Goal: Complete application form

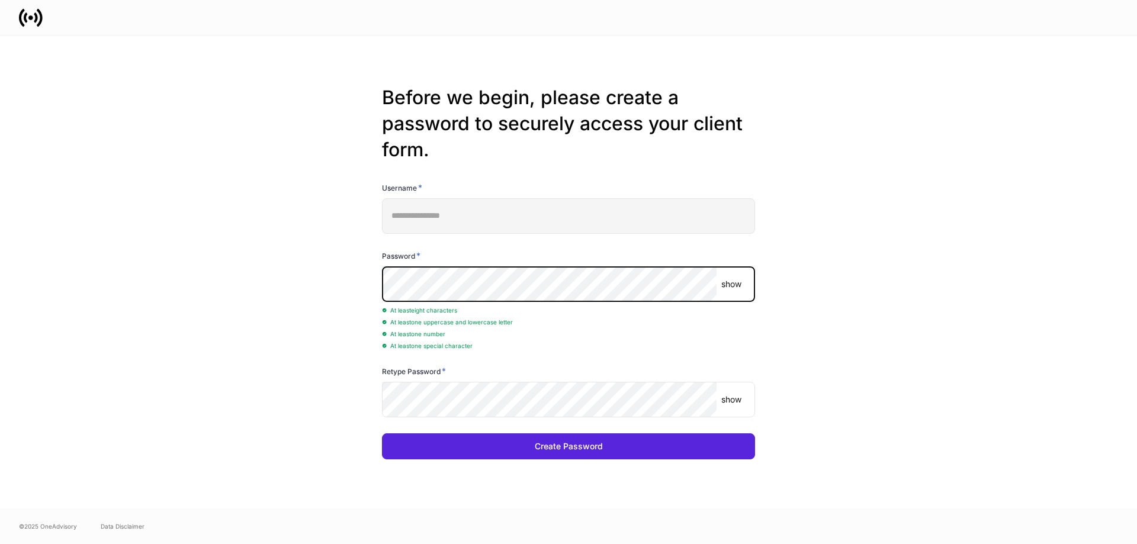
click at [733, 285] on p "show" at bounding box center [731, 284] width 20 height 12
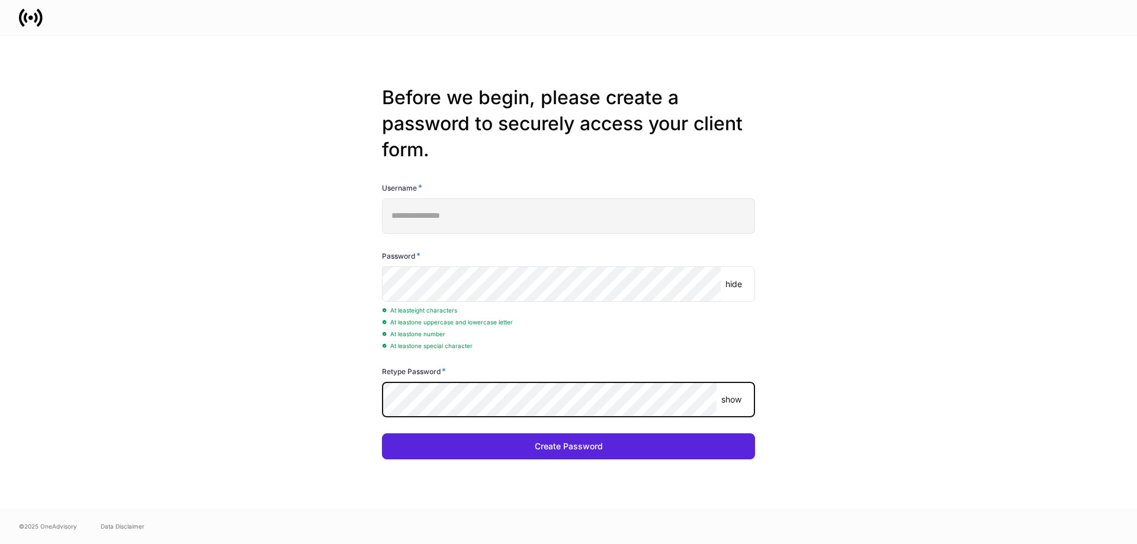
click at [738, 403] on p "show" at bounding box center [731, 400] width 20 height 12
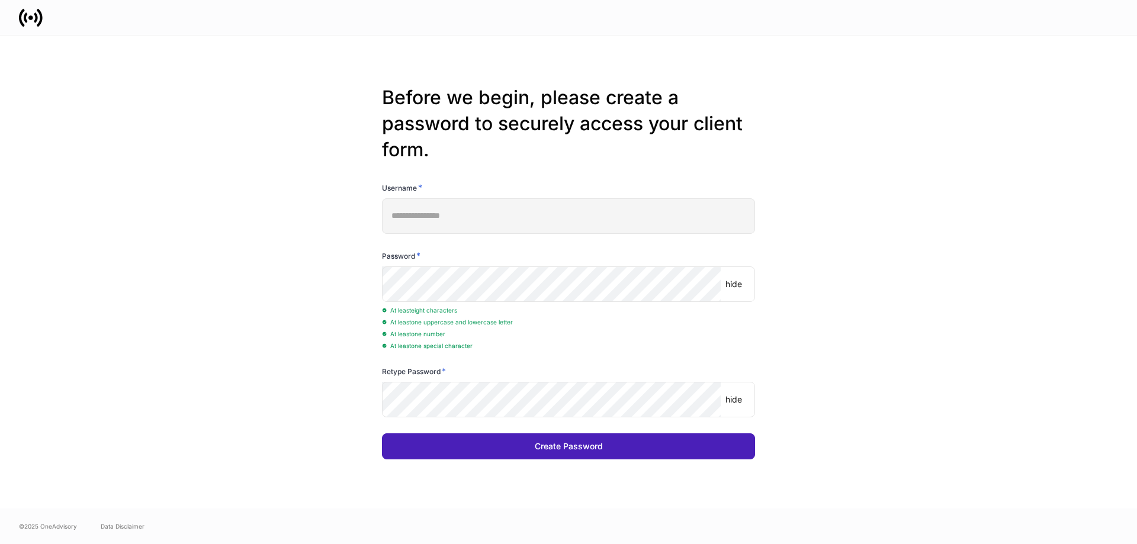
click at [487, 454] on button "Create Password" at bounding box center [568, 446] width 373 height 26
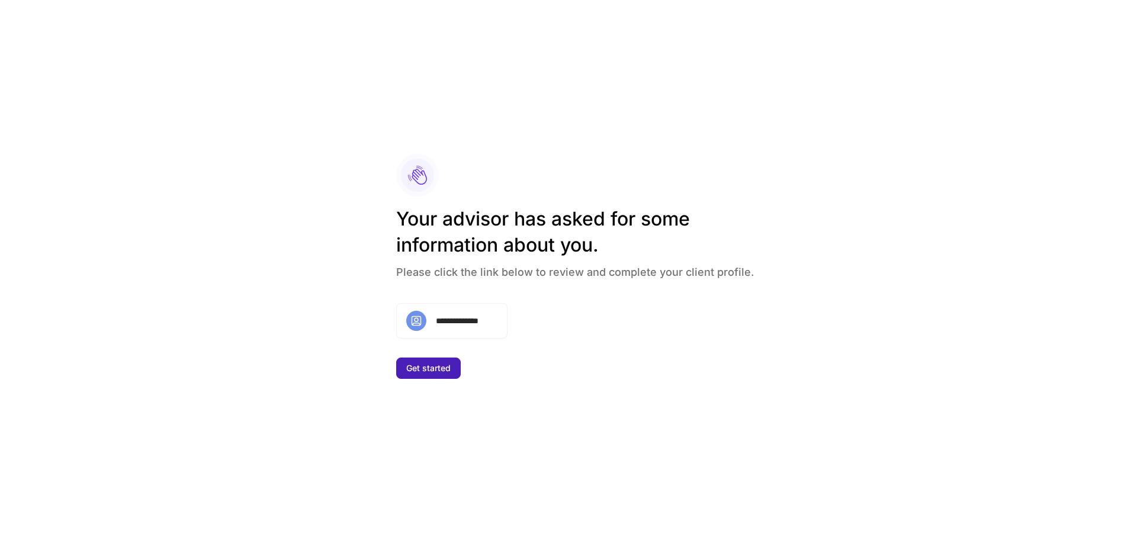
click at [422, 365] on div "Get started" at bounding box center [428, 368] width 44 height 8
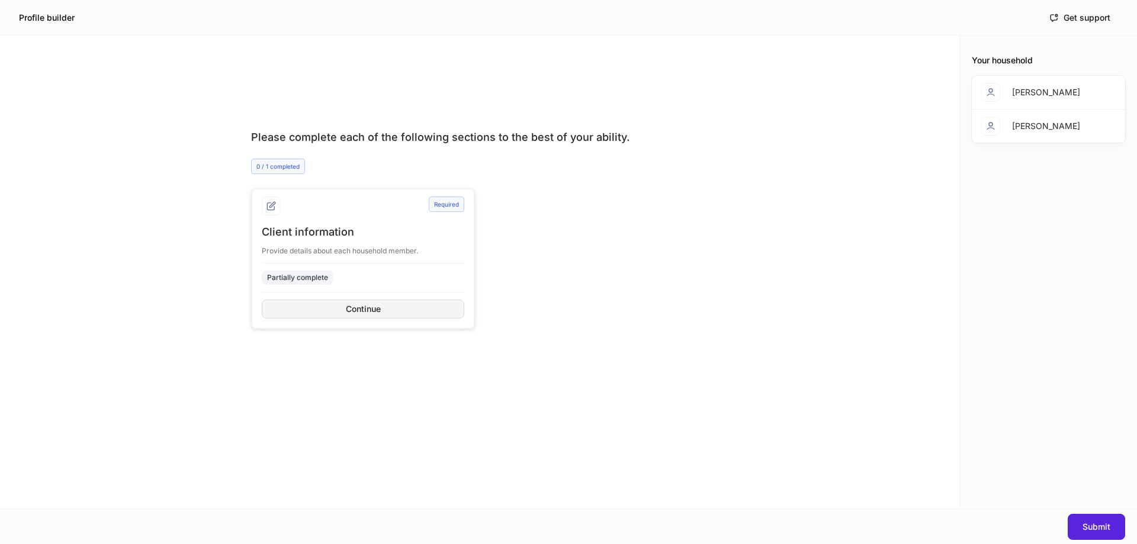
click at [357, 310] on div "Continue" at bounding box center [363, 309] width 35 height 8
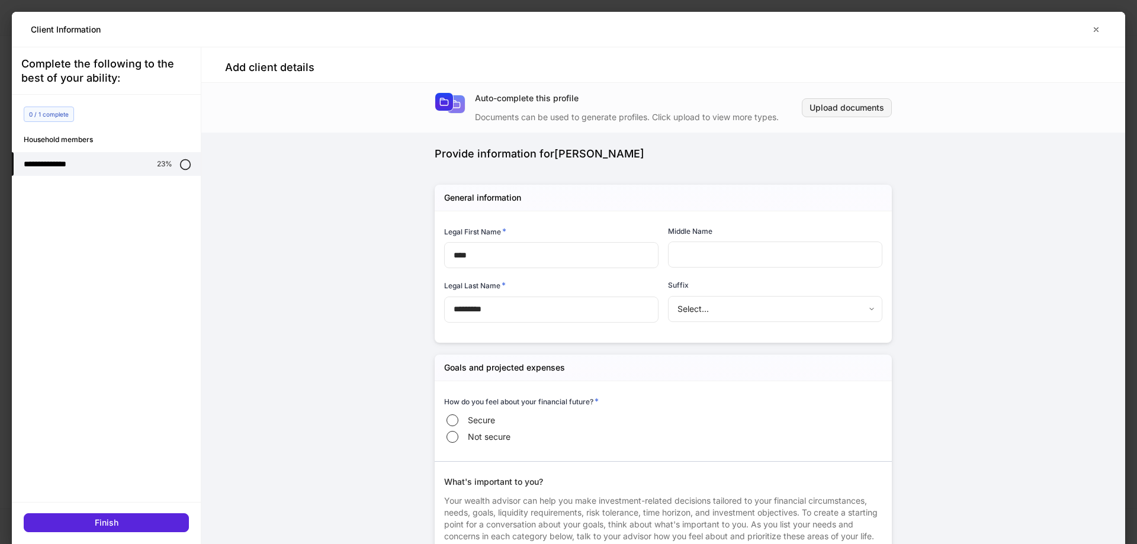
click at [833, 112] on div "Upload documents" at bounding box center [847, 108] width 75 height 8
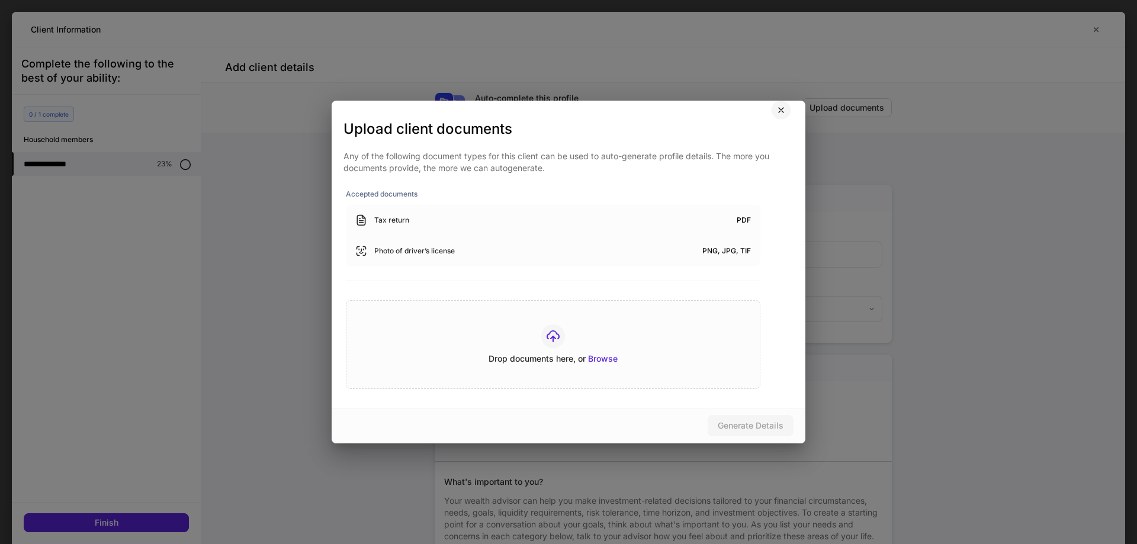
click at [778, 108] on icon "button" at bounding box center [780, 109] width 9 height 9
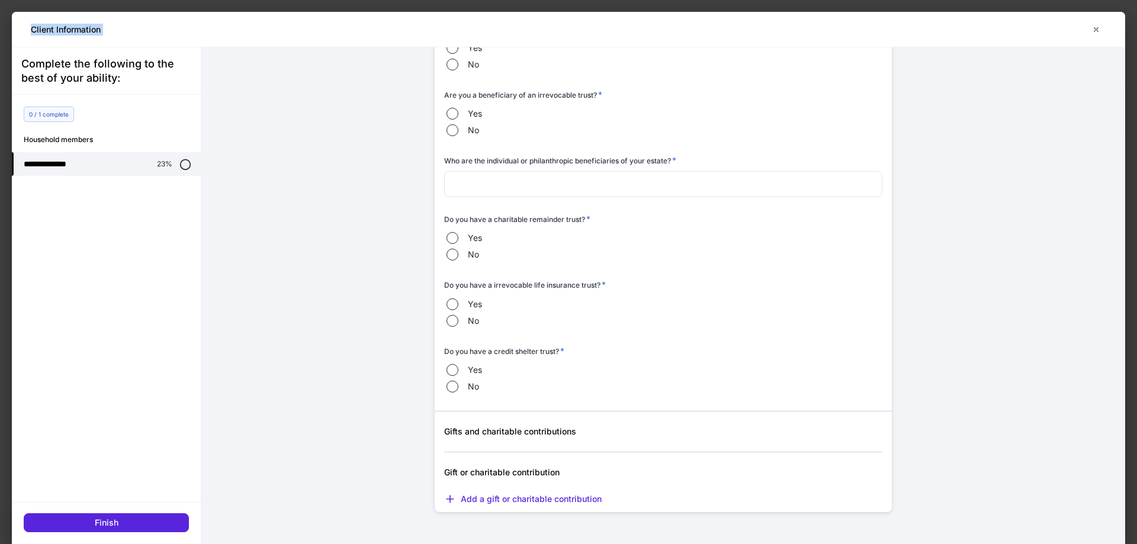
scroll to position [4332, 0]
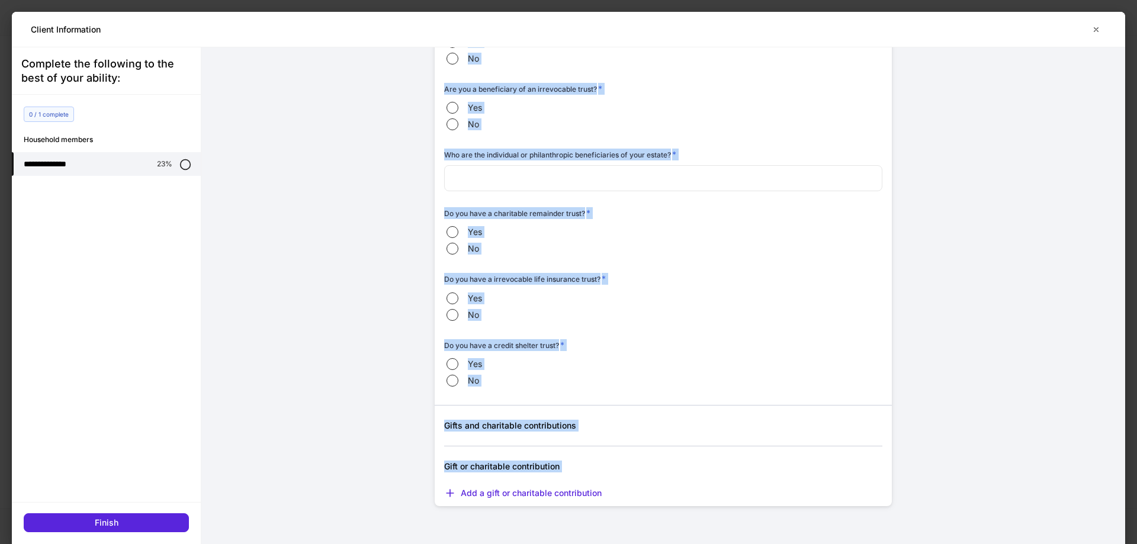
drag, startPoint x: 377, startPoint y: 156, endPoint x: 635, endPoint y: 485, distance: 418.4
click at [635, 485] on div "Auto-complete this profile Documents can be used to generate profiles. Click up…" at bounding box center [663, 295] width 924 height 497
copy div "Loremip dolorsitame con Adip Elitseddo Eiusmo temporin utl etdolore-mag aliq en…"
click at [844, 287] on div "Do you have a irrevocable life insurance trust? *" at bounding box center [663, 281] width 438 height 17
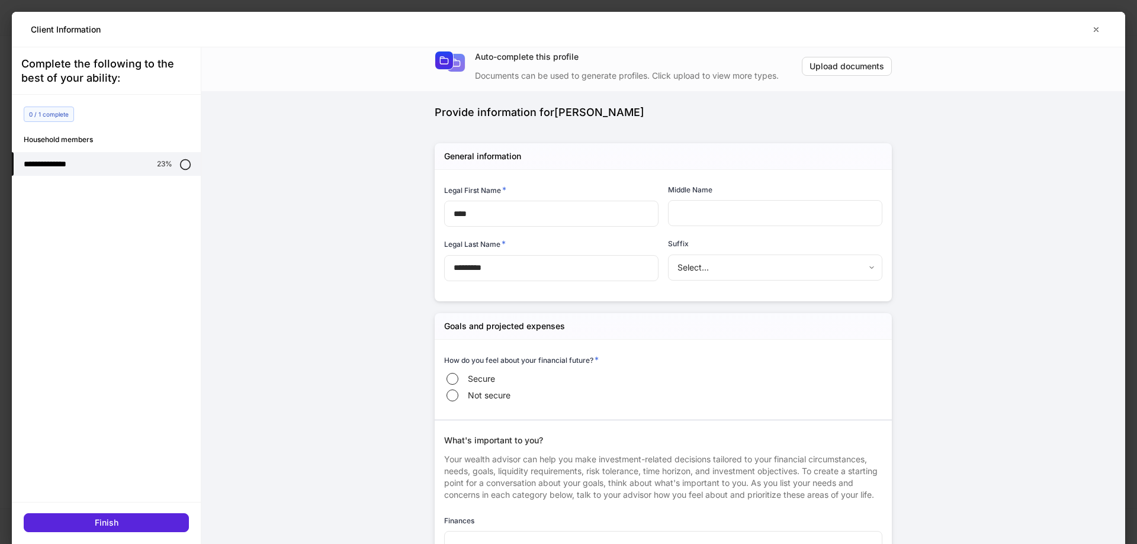
scroll to position [0, 0]
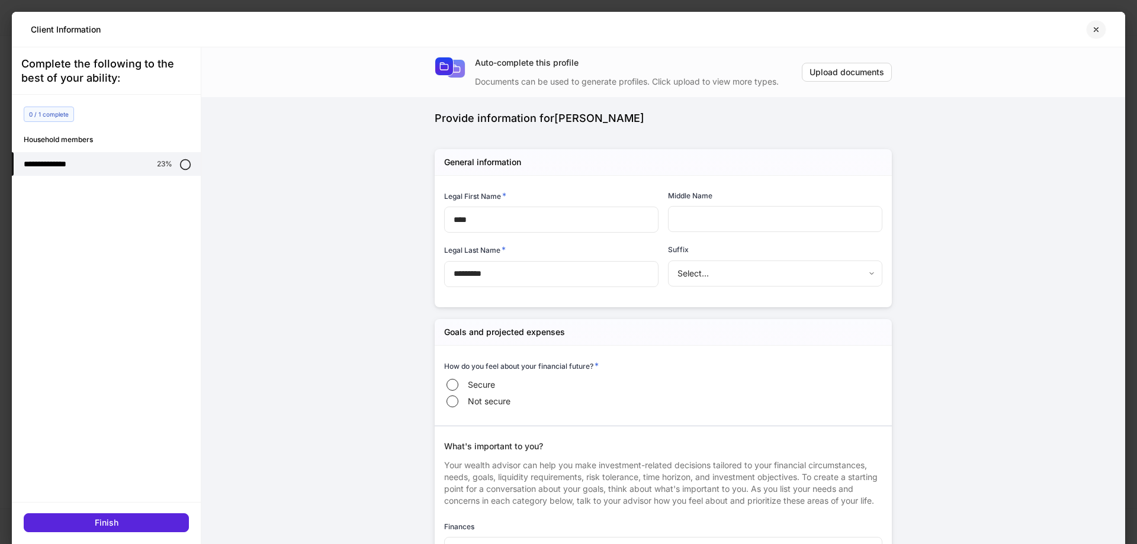
click at [1097, 33] on icon "button" at bounding box center [1095, 29] width 9 height 9
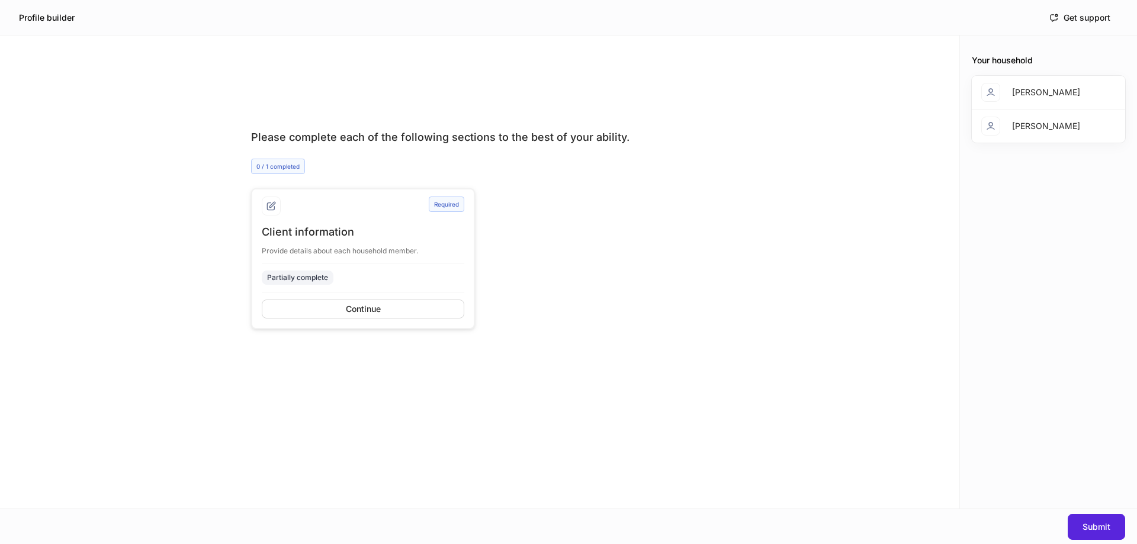
click at [1038, 89] on div "[PERSON_NAME]" at bounding box center [1046, 92] width 68 height 12
click at [993, 90] on icon at bounding box center [990, 92] width 9 height 9
